Goal: Task Accomplishment & Management: Use online tool/utility

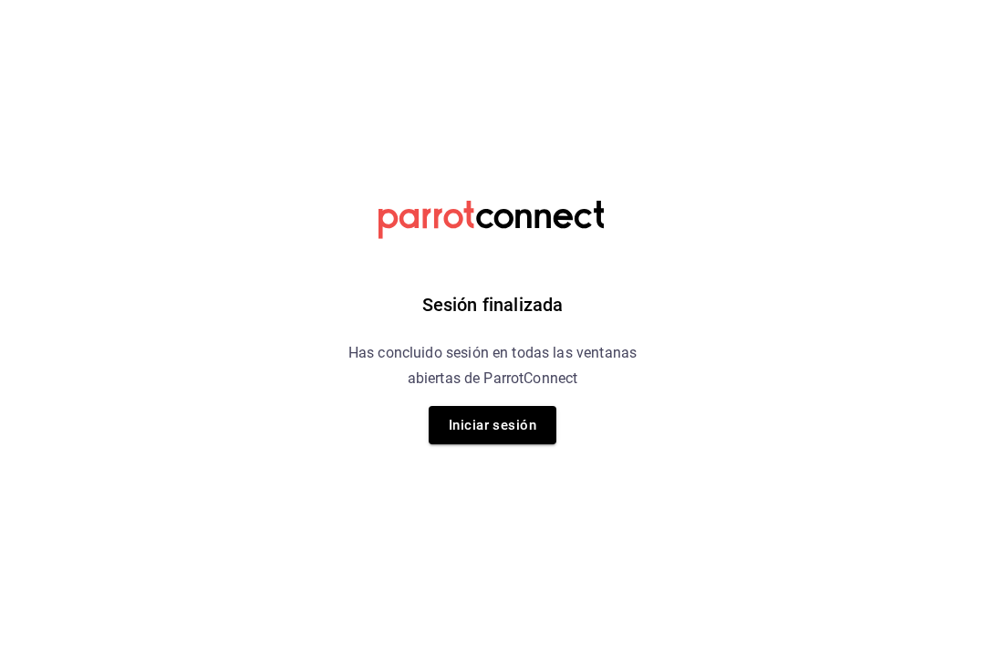
click at [519, 440] on button "Iniciar sesión" at bounding box center [493, 425] width 128 height 38
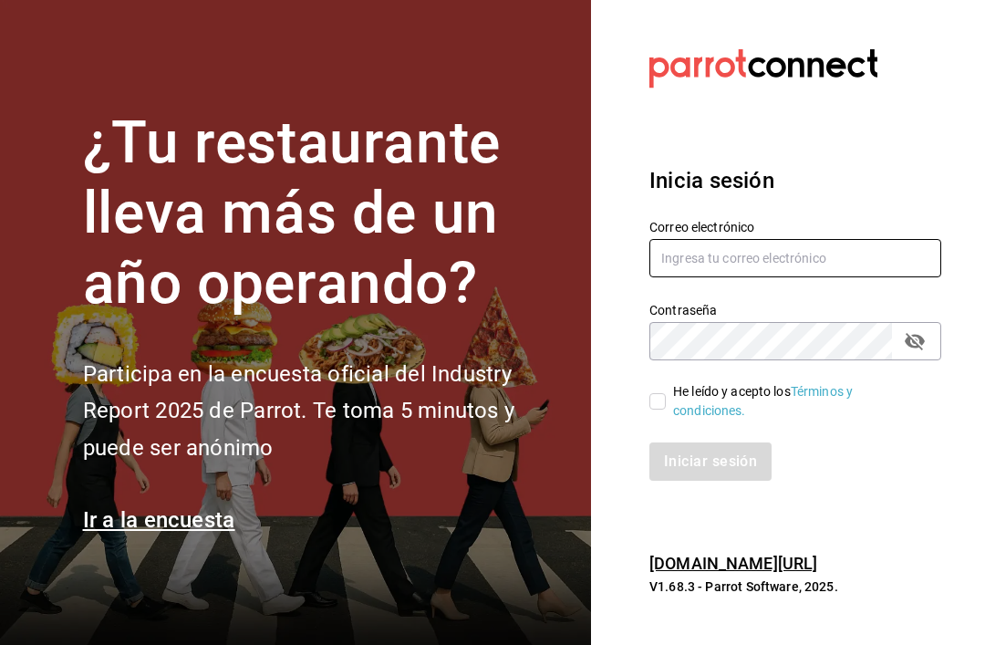
click at [730, 277] on input "text" at bounding box center [796, 258] width 292 height 38
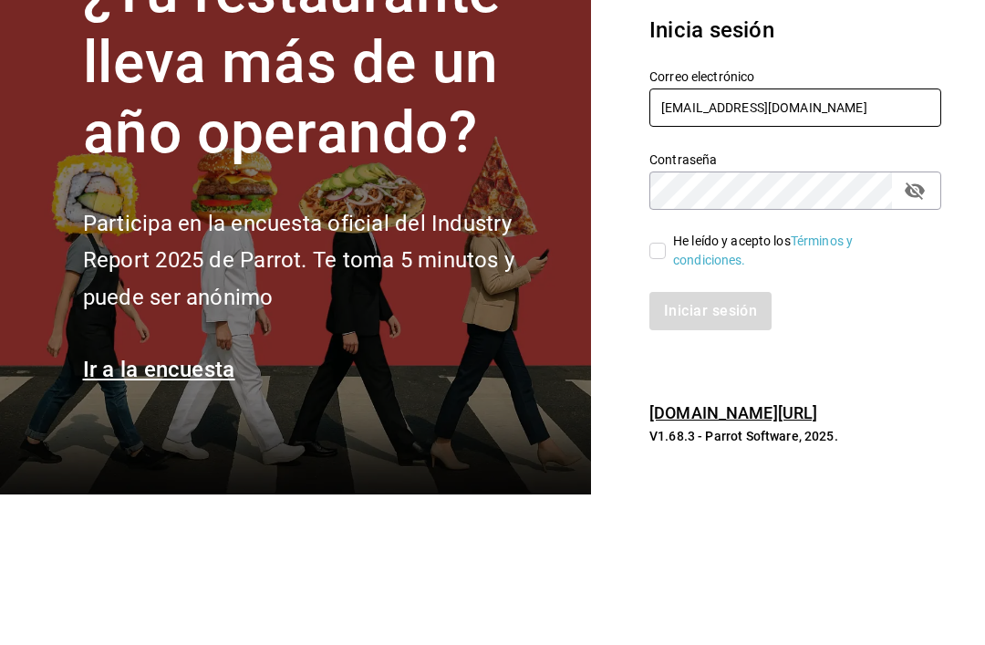
type input "Gerencia@alterego.com.mx"
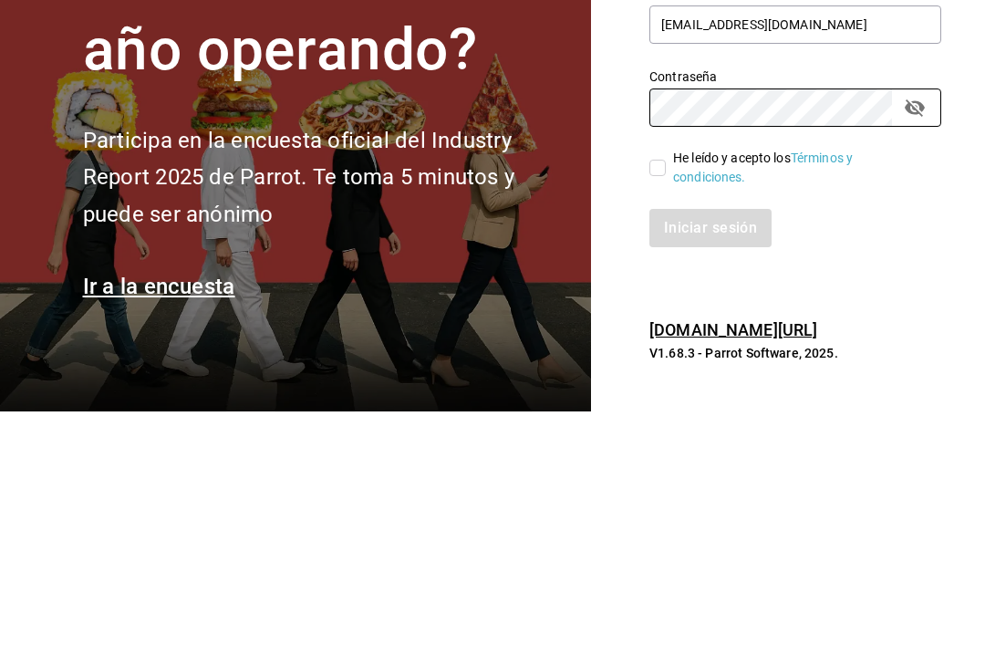
click at [655, 393] on input "He leído y acepto los Términos y condiciones." at bounding box center [658, 401] width 16 height 16
checkbox input "true"
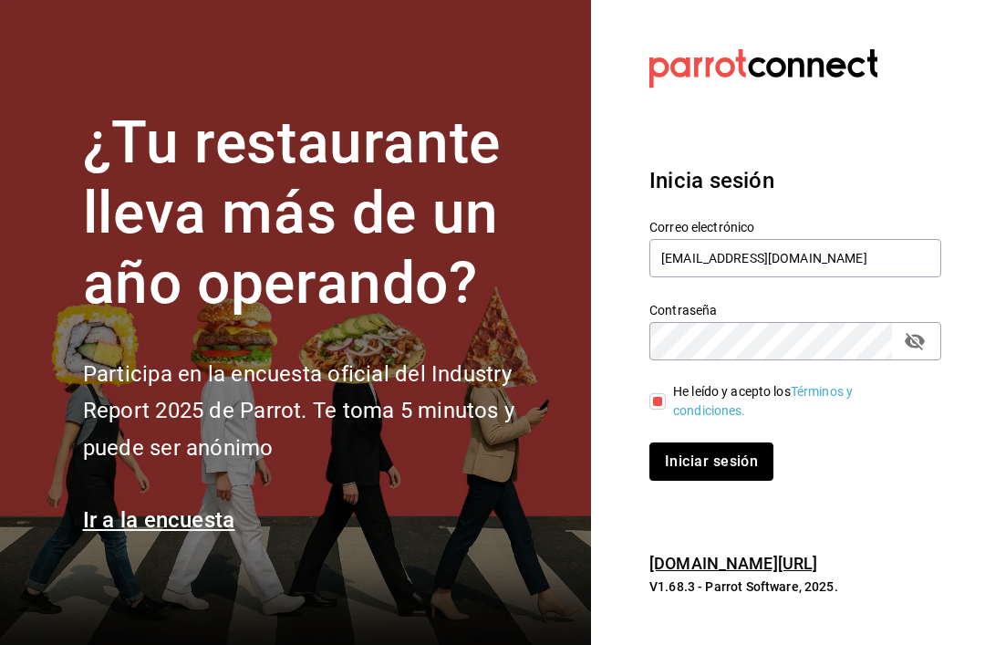
click at [731, 442] on button "Iniciar sesión" at bounding box center [712, 461] width 124 height 38
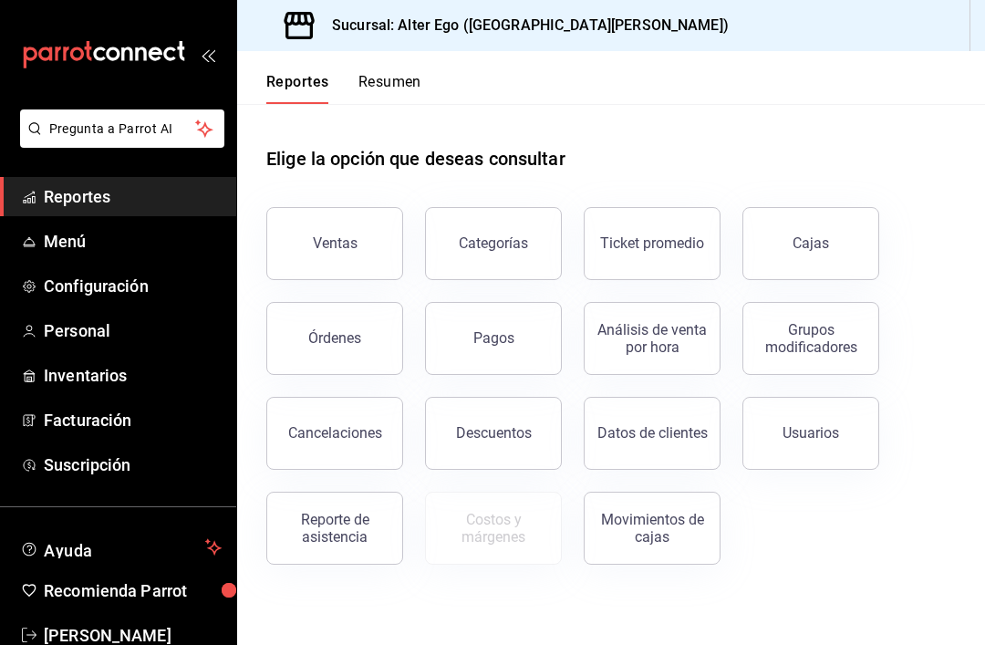
click at [56, 238] on span "Menú" at bounding box center [133, 241] width 178 height 25
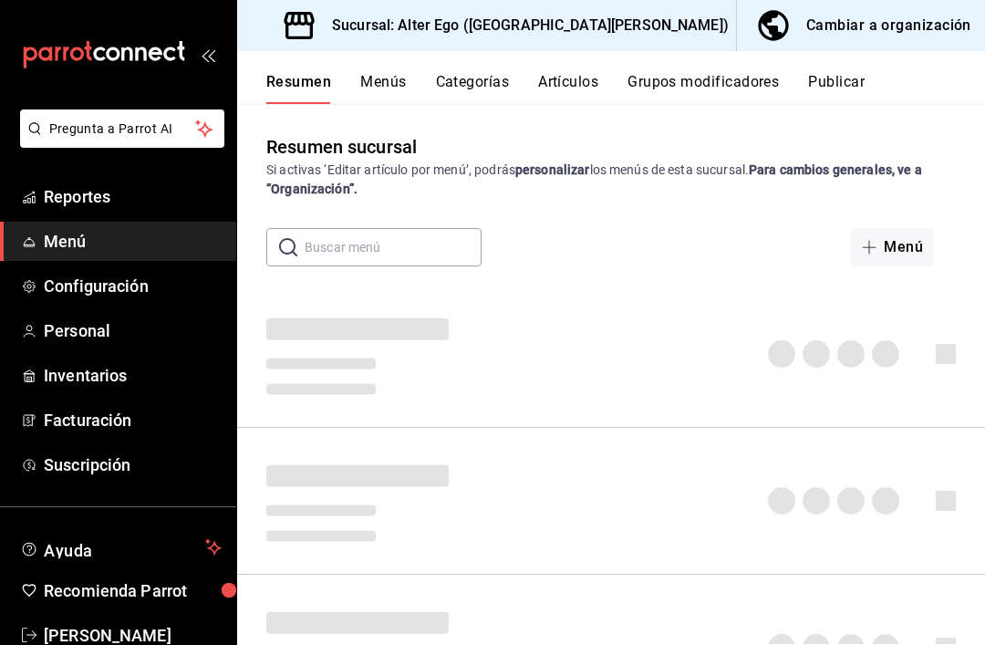
click at [60, 234] on span "Menú" at bounding box center [133, 241] width 178 height 25
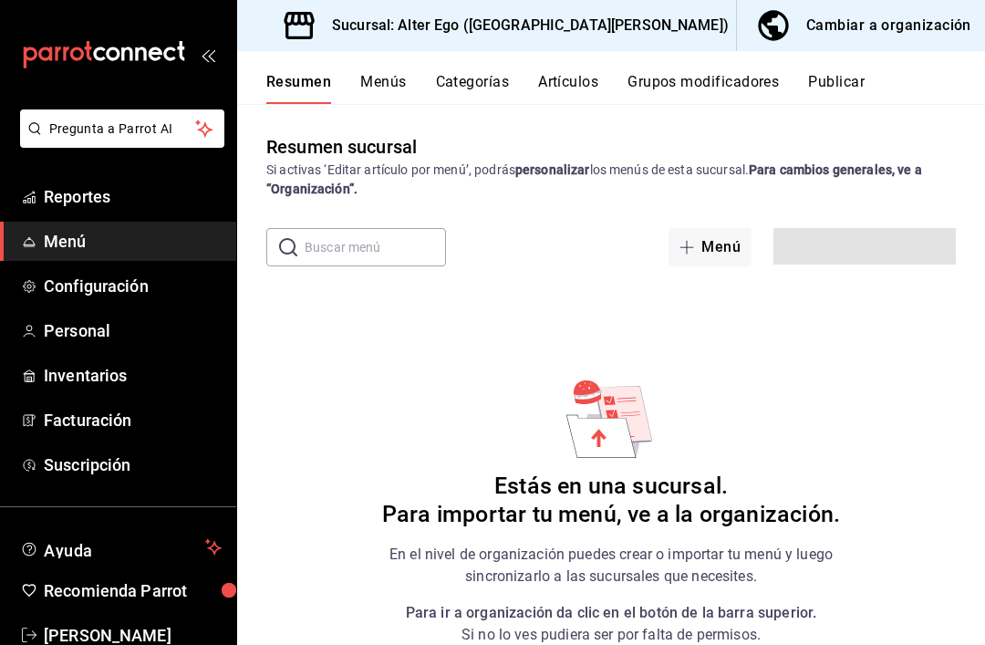
click at [582, 73] on button "Artículos" at bounding box center [568, 88] width 60 height 31
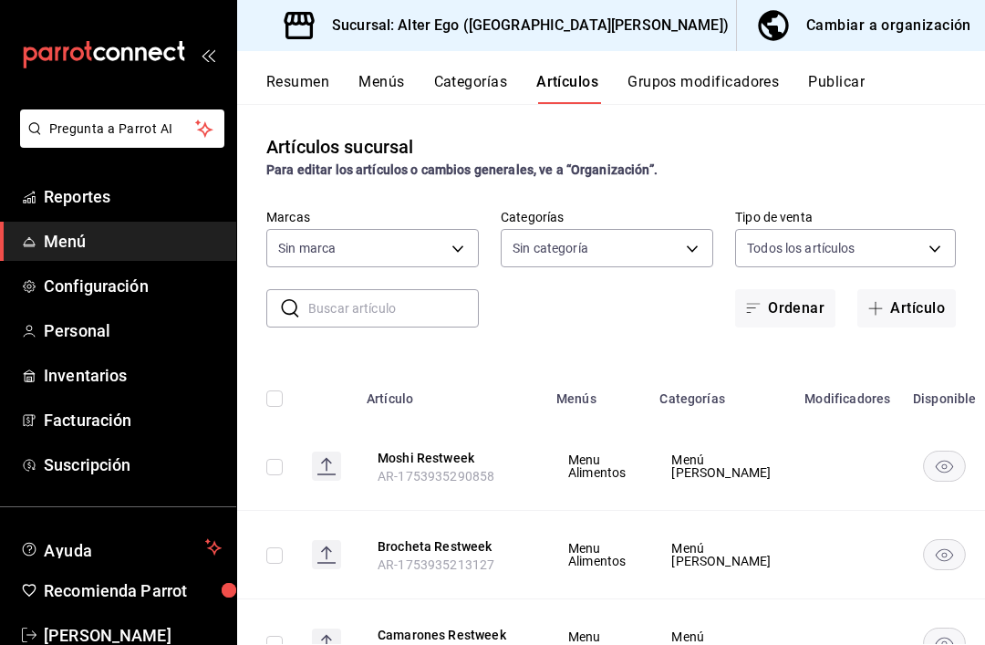
click at [908, 284] on div "​ ​ Marcas Sin marca Categorías Sin categoría Tipo de venta Todos los artículos…" at bounding box center [611, 268] width 748 height 119
click at [898, 312] on button "Artículo" at bounding box center [907, 308] width 99 height 38
type input "7bb51f6b-b34c-4cff-bd85-1ac6cc95544f"
type input "bfdba2b8-f1f7-45db-8136-f5de7906b755,76319709-f33e-4f4f-b68d-b485ca9ea57a,6d268…"
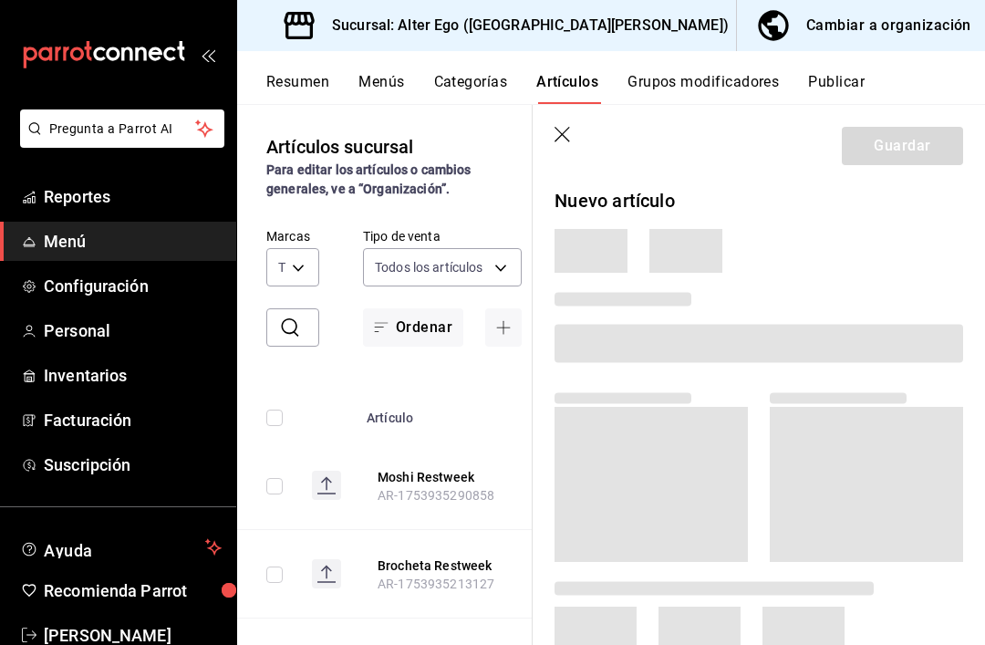
click at [890, 319] on div at bounding box center [751, 323] width 423 height 101
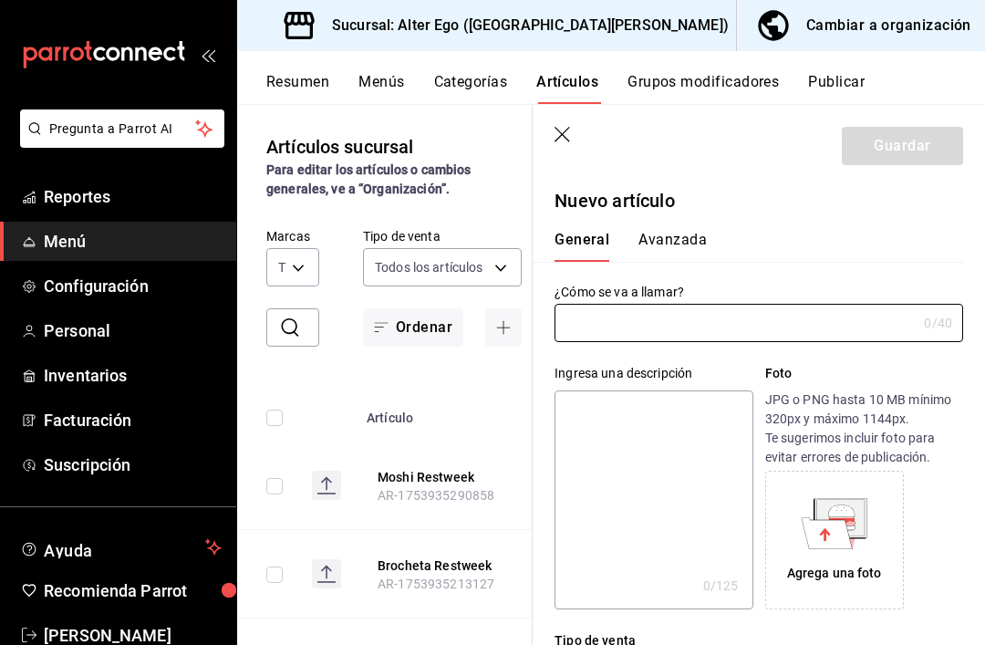
click at [708, 340] on input "text" at bounding box center [736, 323] width 362 height 36
type input "AR-1755916061480"
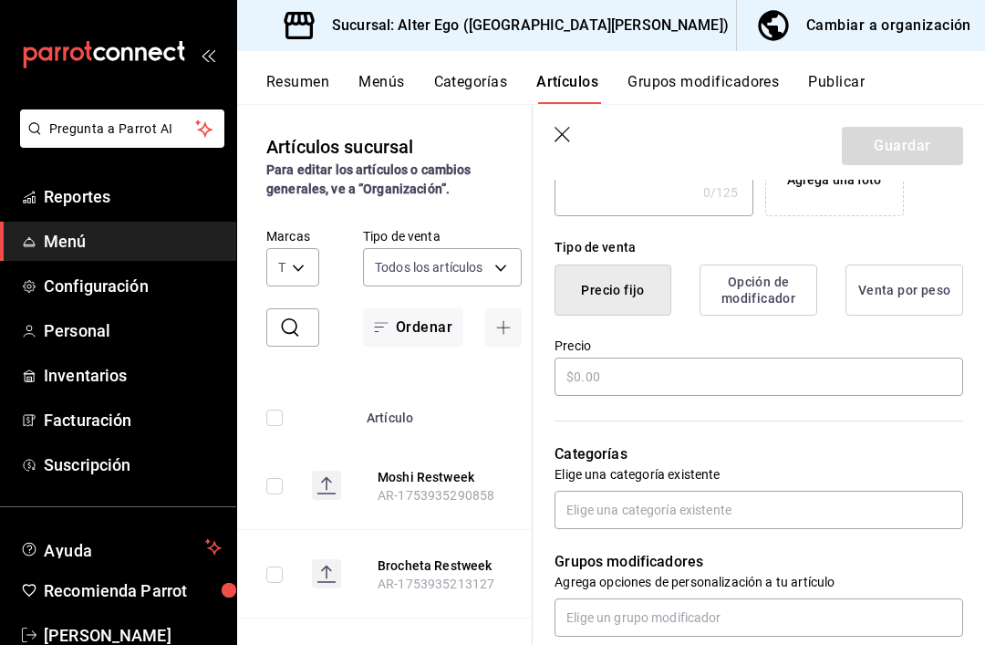
scroll to position [396, 0]
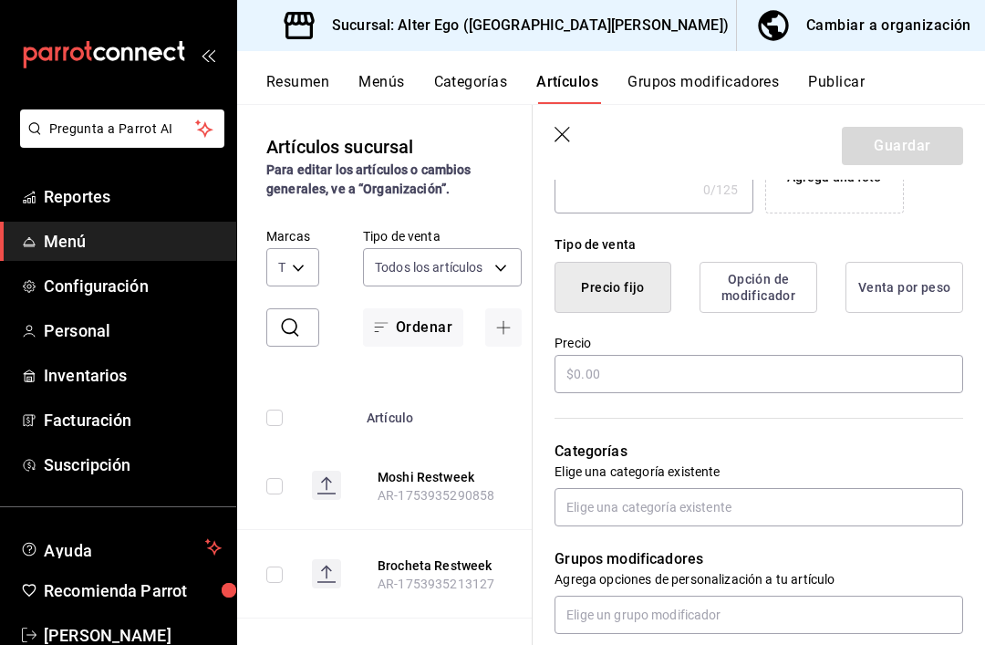
type input "Otazu"
click at [750, 363] on input "text" at bounding box center [759, 374] width 409 height 38
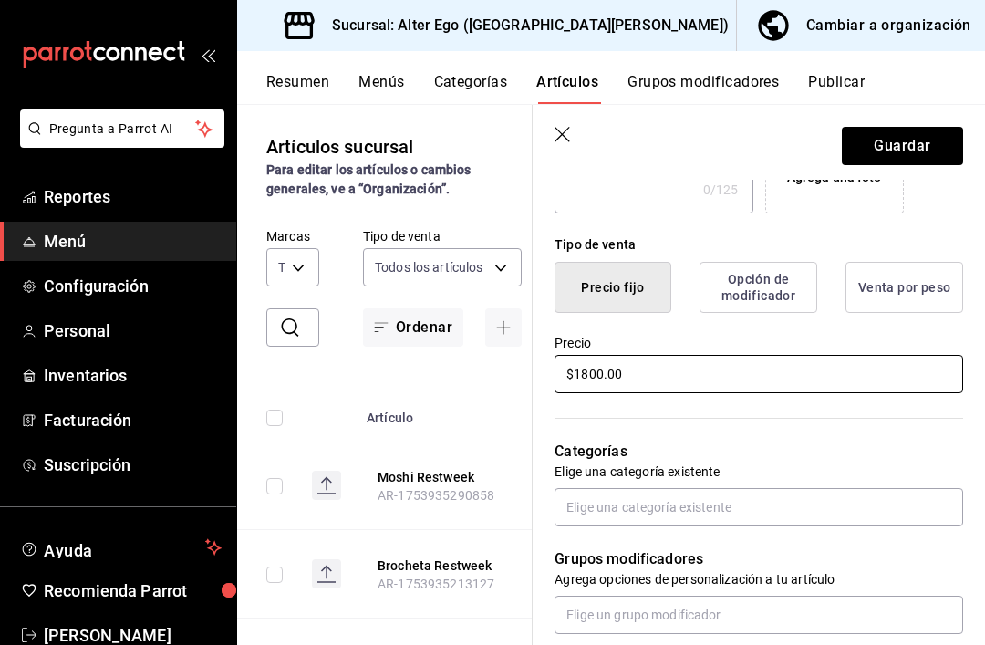
type input "$1800.00"
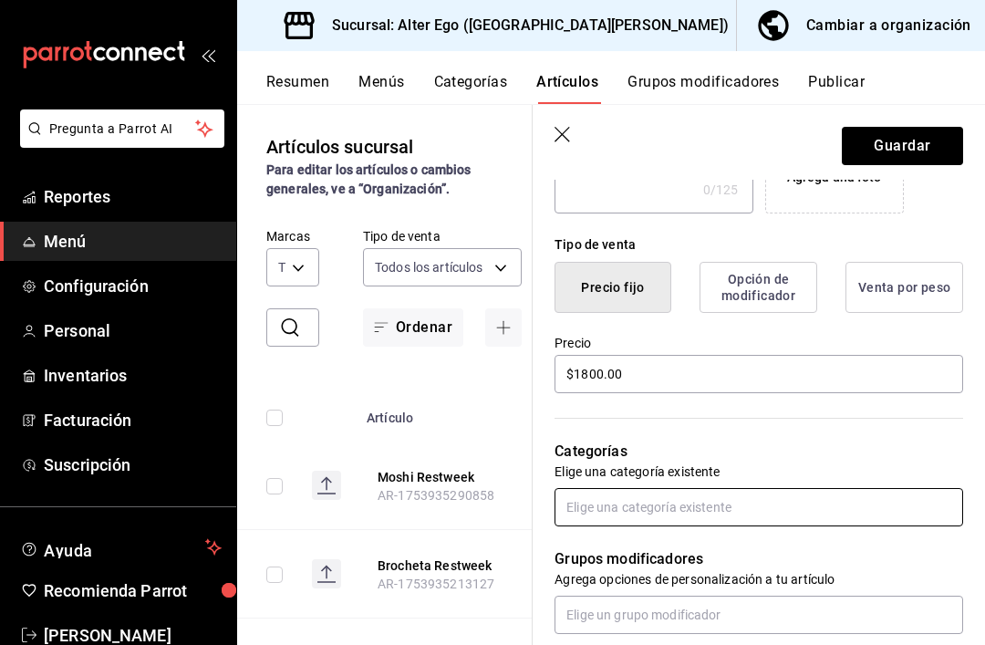
click at [736, 499] on input "text" at bounding box center [759, 507] width 409 height 38
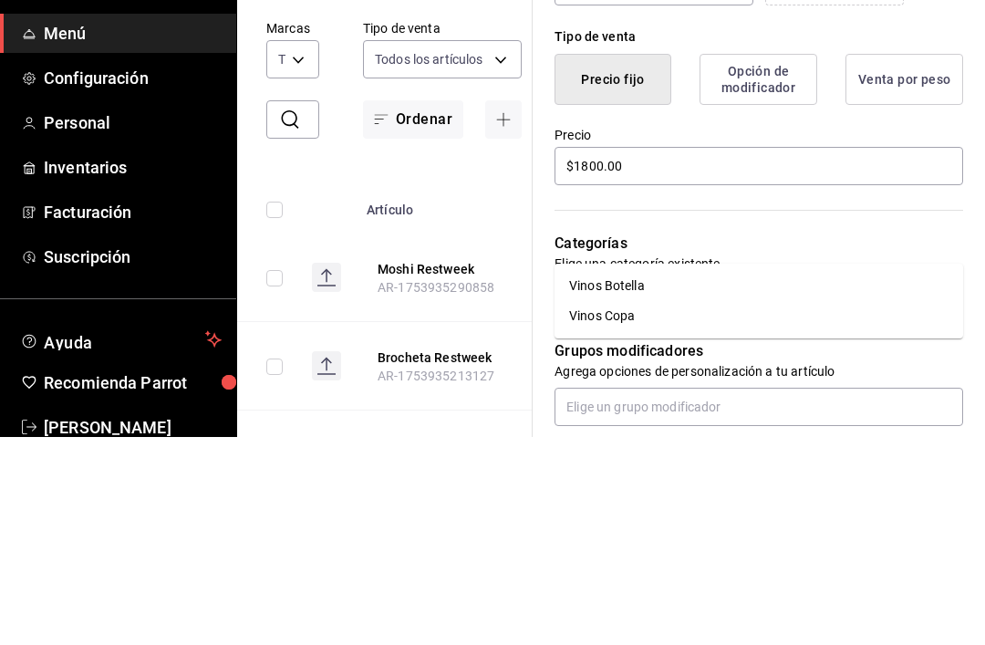
type input "vin"
click at [672, 479] on li "Vinos Botella" at bounding box center [759, 494] width 409 height 30
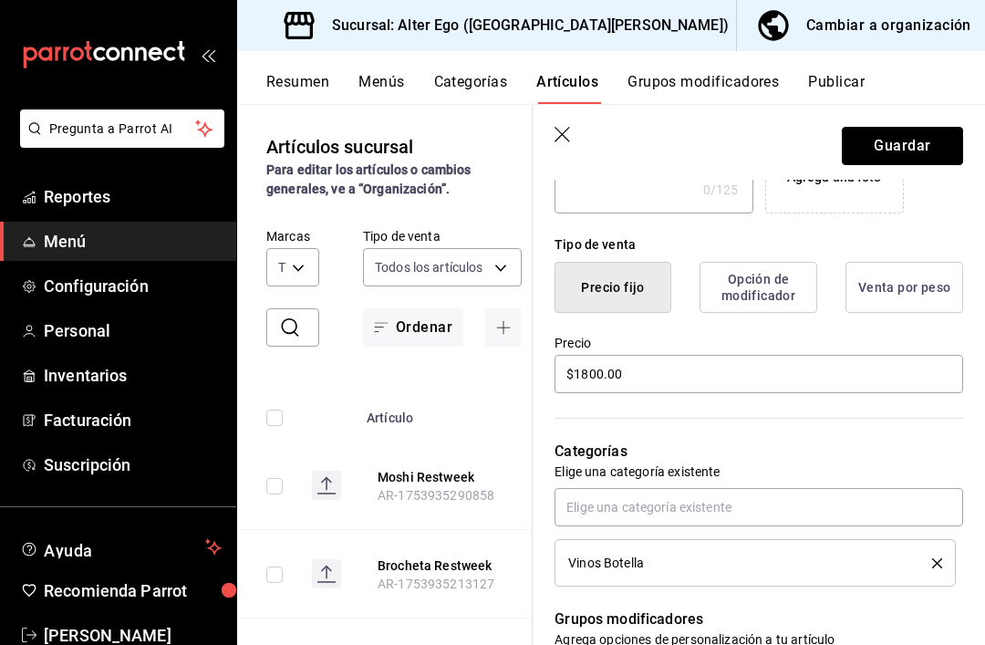
click at [920, 150] on button "Guardar" at bounding box center [902, 146] width 121 height 38
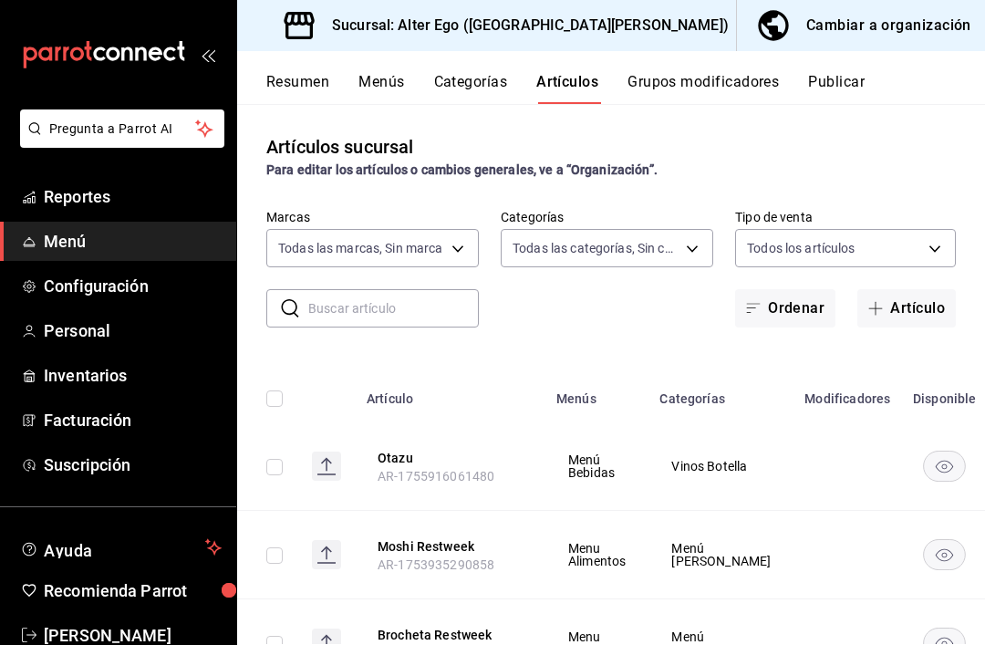
click at [61, 178] on link "Reportes" at bounding box center [118, 196] width 236 height 39
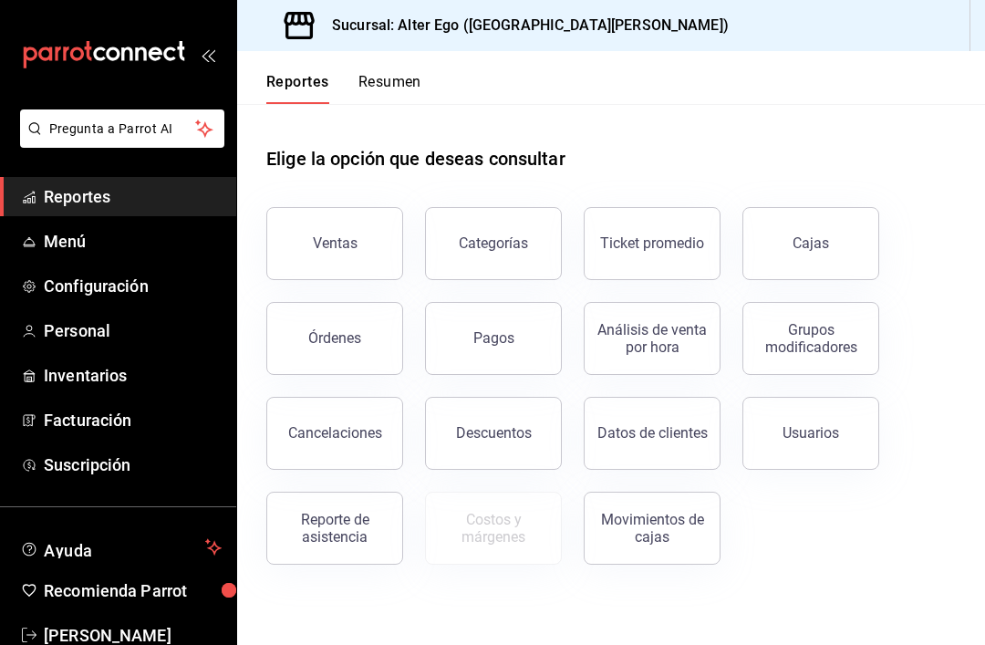
click at [58, 175] on li "Pregunta a Parrot AI" at bounding box center [118, 143] width 222 height 68
